Goal: Check status: Check status

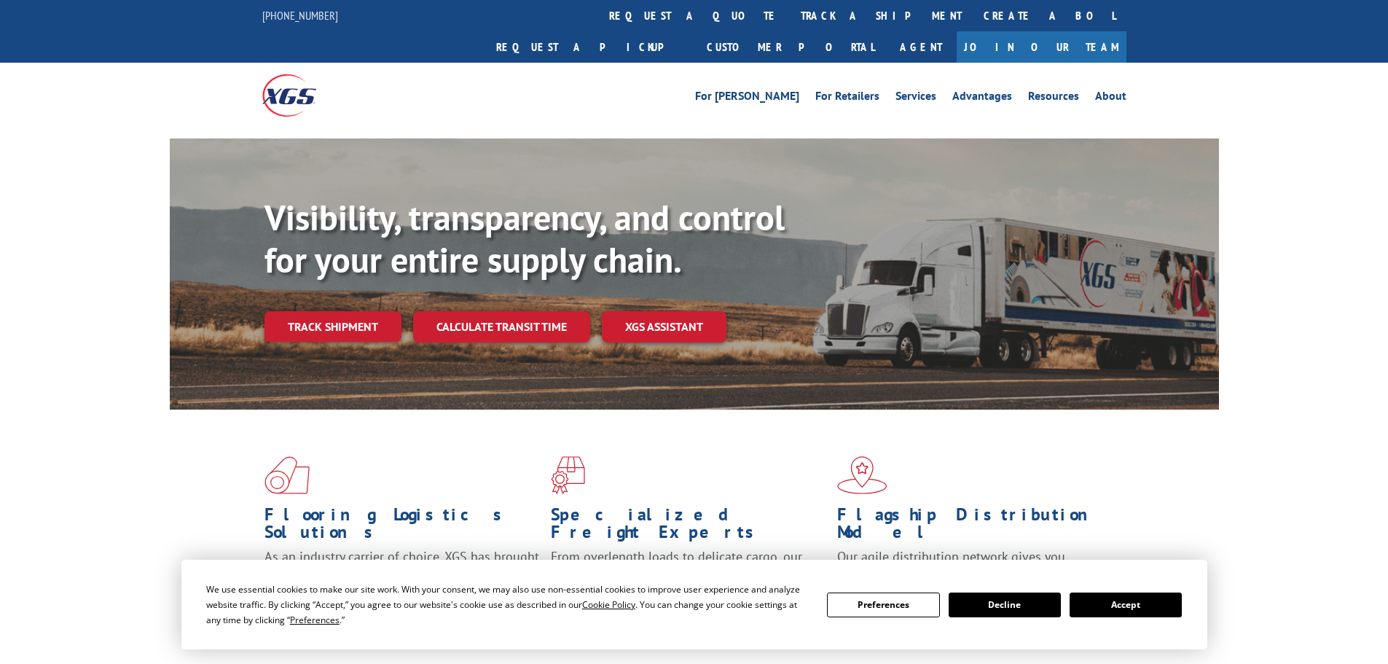
click at [1131, 595] on button "Accept" at bounding box center [1125, 604] width 112 height 25
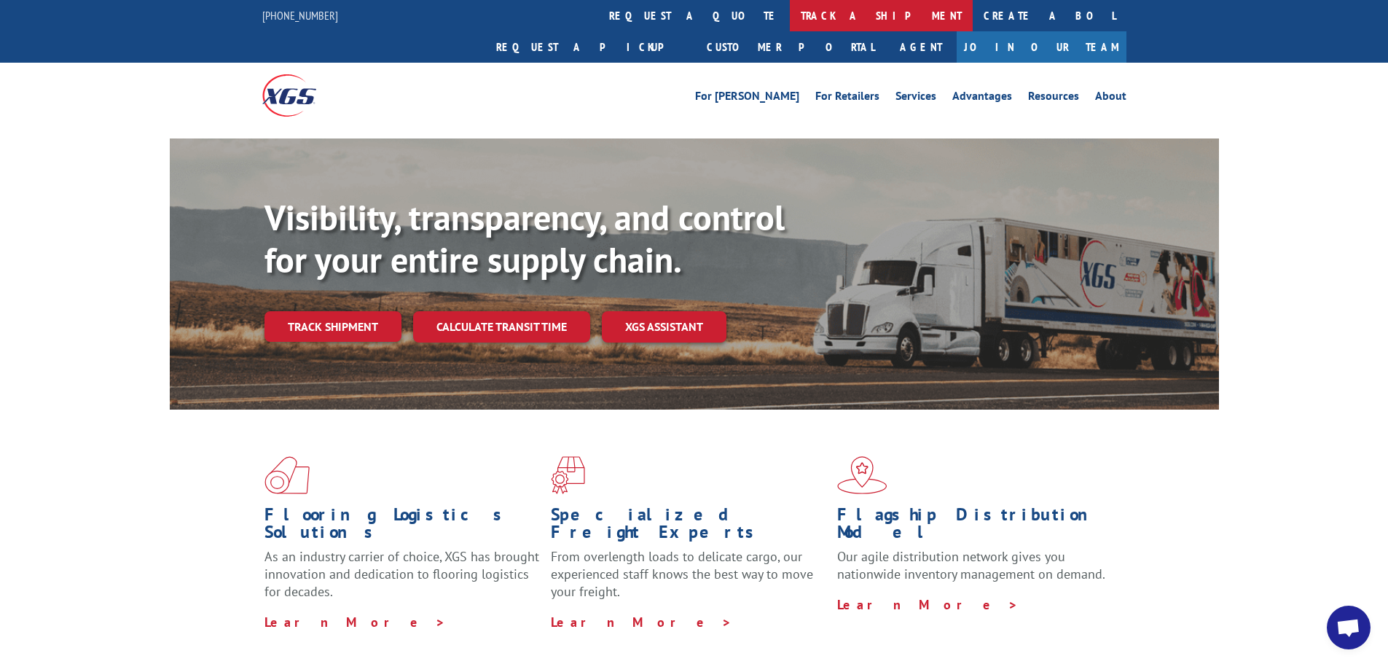
click at [790, 19] on link "track a shipment" at bounding box center [881, 15] width 183 height 31
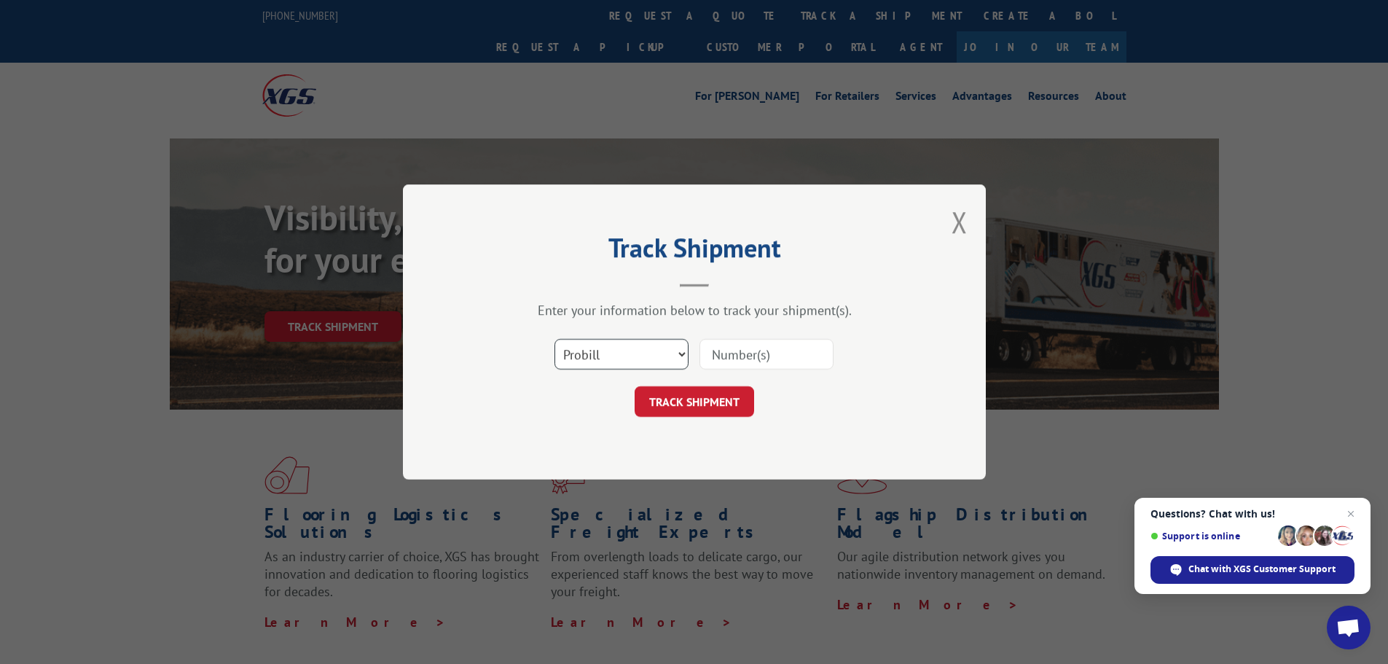
click at [627, 355] on select "Select category... Probill BOL PO" at bounding box center [621, 354] width 134 height 31
select select "bol"
click at [554, 339] on select "Select category... Probill BOL PO" at bounding box center [621, 354] width 134 height 31
click at [740, 356] on input at bounding box center [766, 354] width 134 height 31
paste input "5513742"
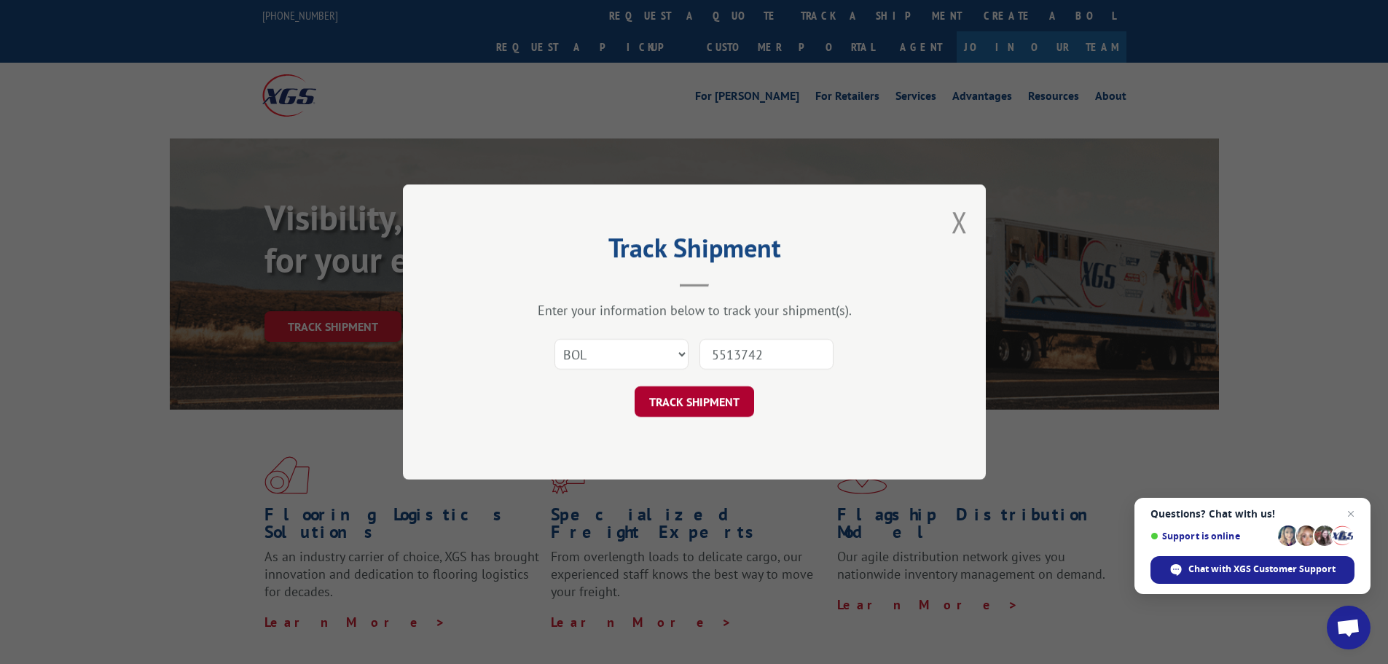
type input "5513742"
click at [712, 407] on button "TRACK SHIPMENT" at bounding box center [693, 401] width 119 height 31
